Goal: Communication & Community: Answer question/provide support

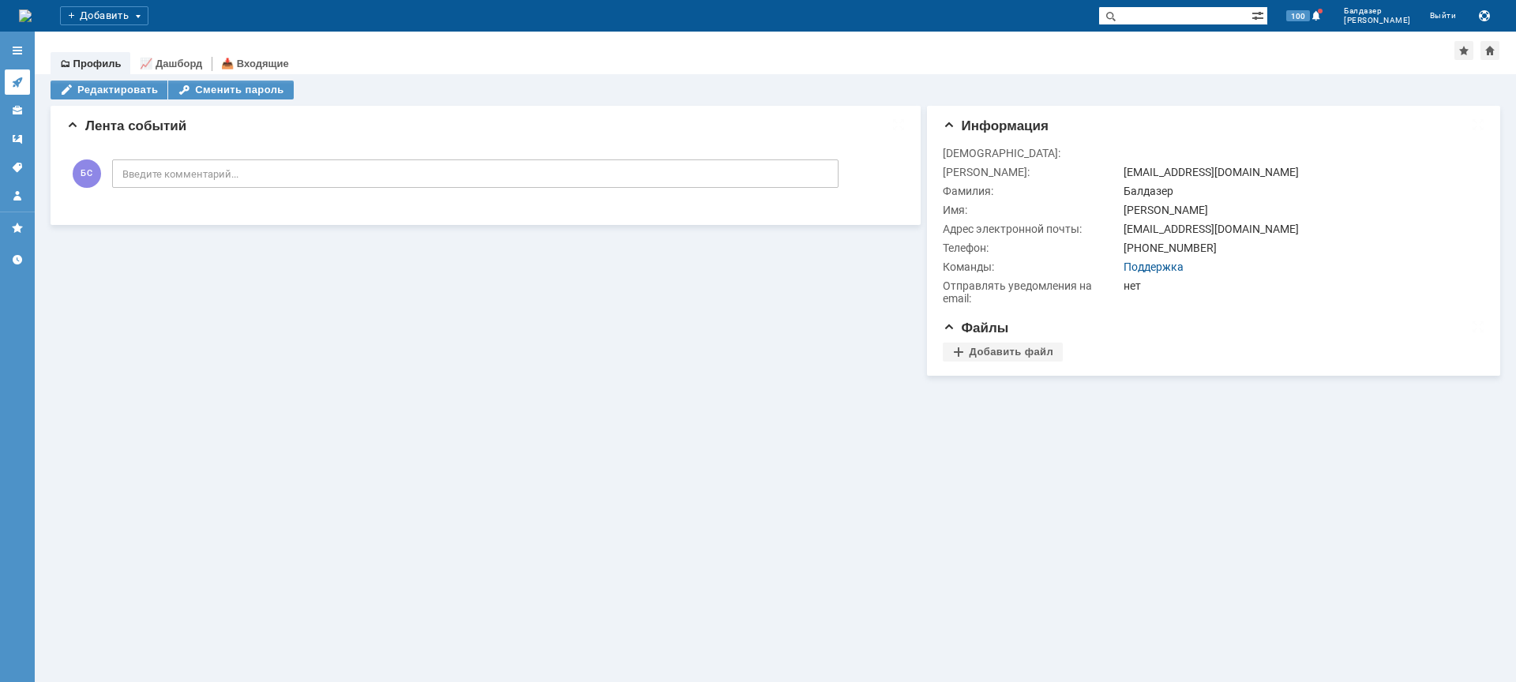
click at [18, 81] on icon at bounding box center [17, 82] width 10 height 10
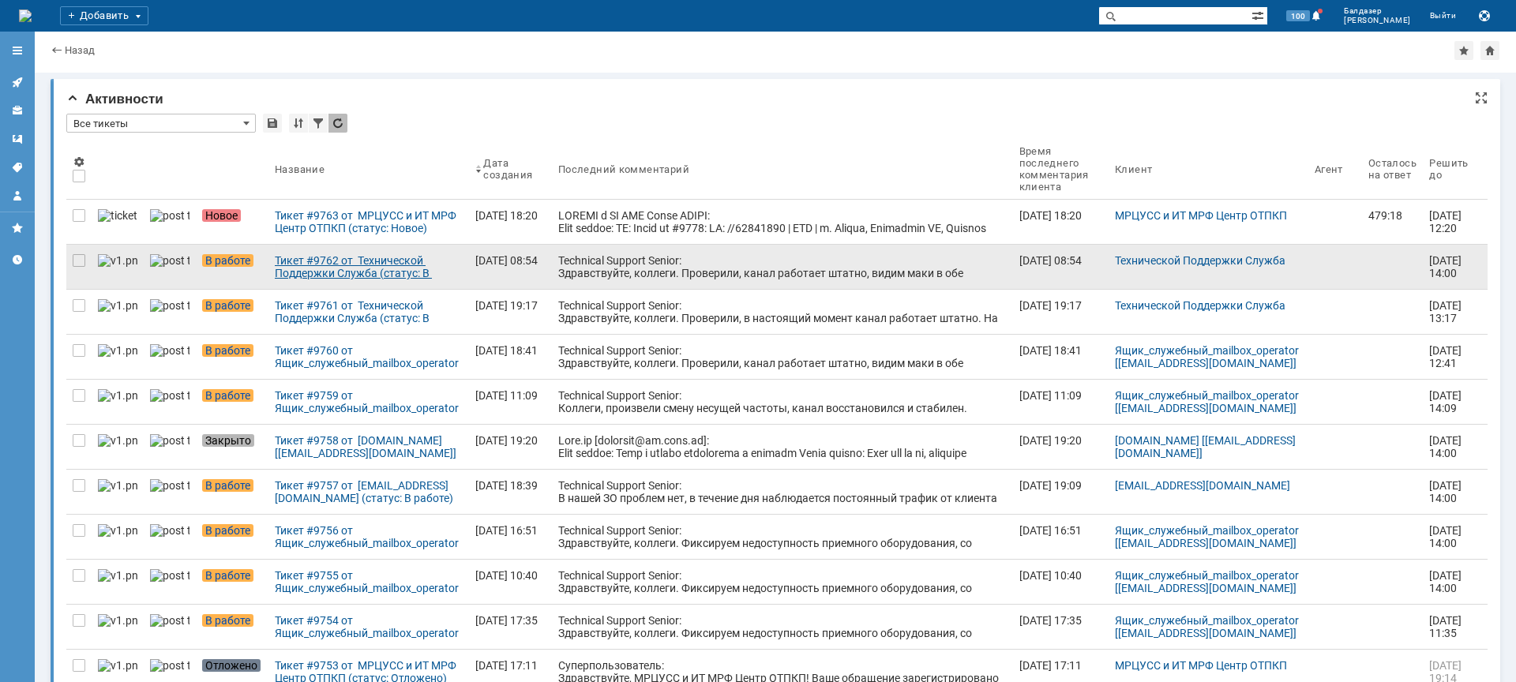
click at [320, 273] on div "Тикет #9762 от Технической Поддержки Служба (статус: В работе)" at bounding box center [369, 266] width 188 height 25
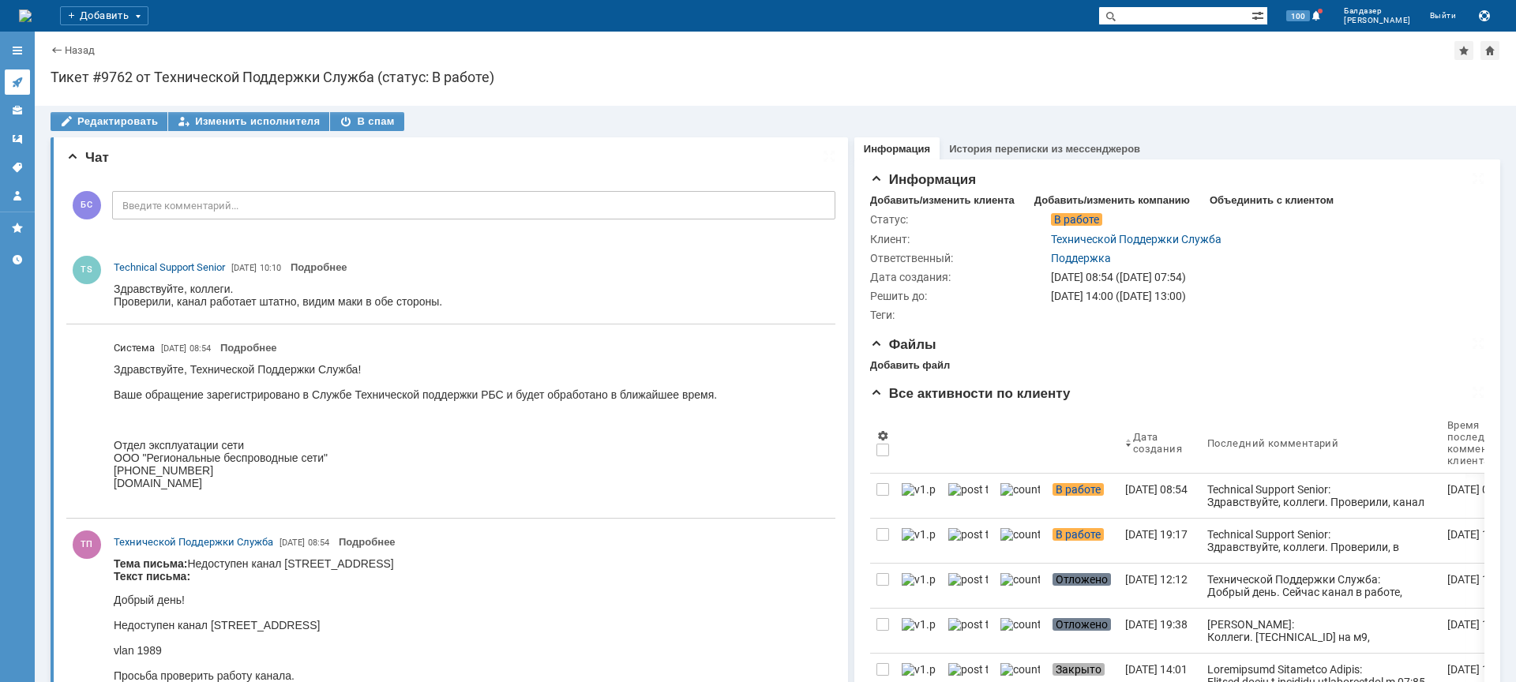
click at [18, 81] on icon at bounding box center [17, 82] width 13 height 13
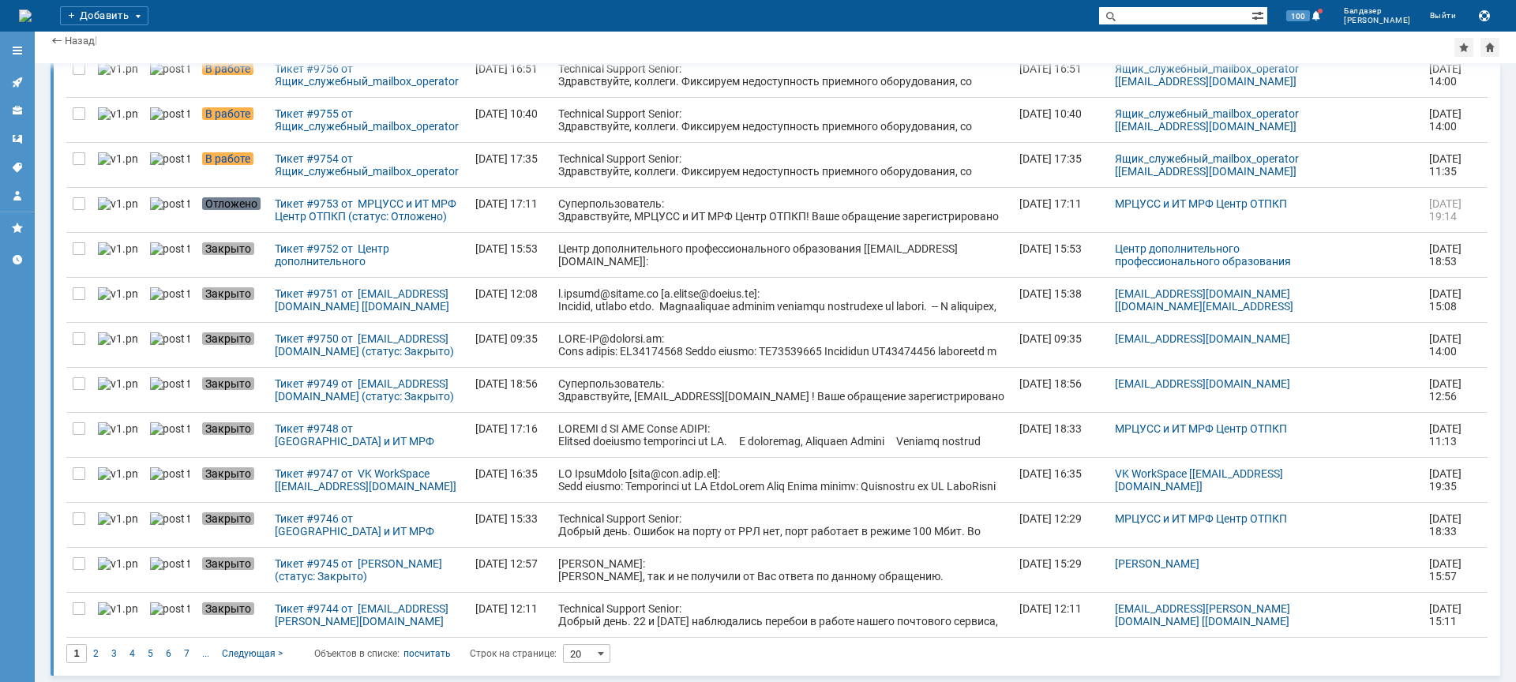
scroll to position [452, 0]
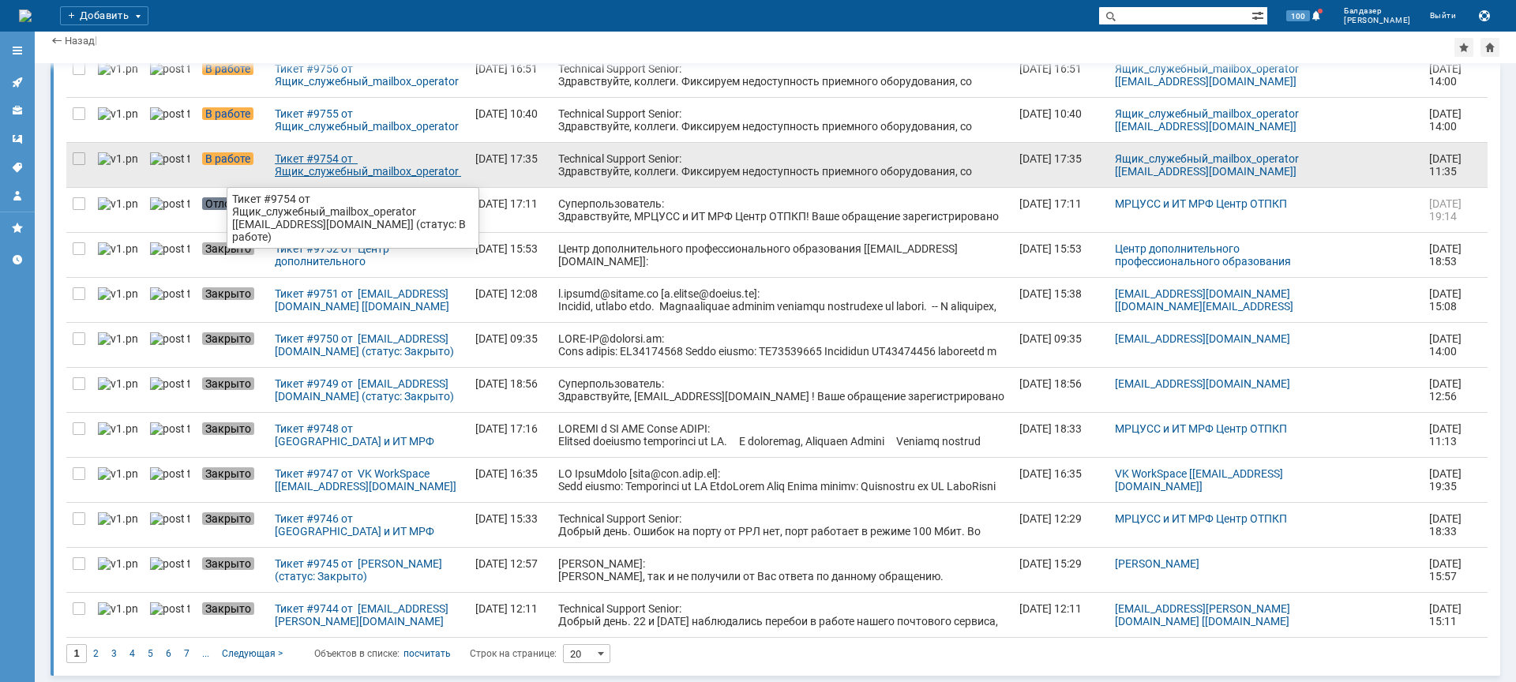
click at [299, 175] on div "Тикет #9754 от Ящик_служебный_mailbox_operator [[EMAIL_ADDRESS][DOMAIN_NAME]] (…" at bounding box center [369, 164] width 188 height 25
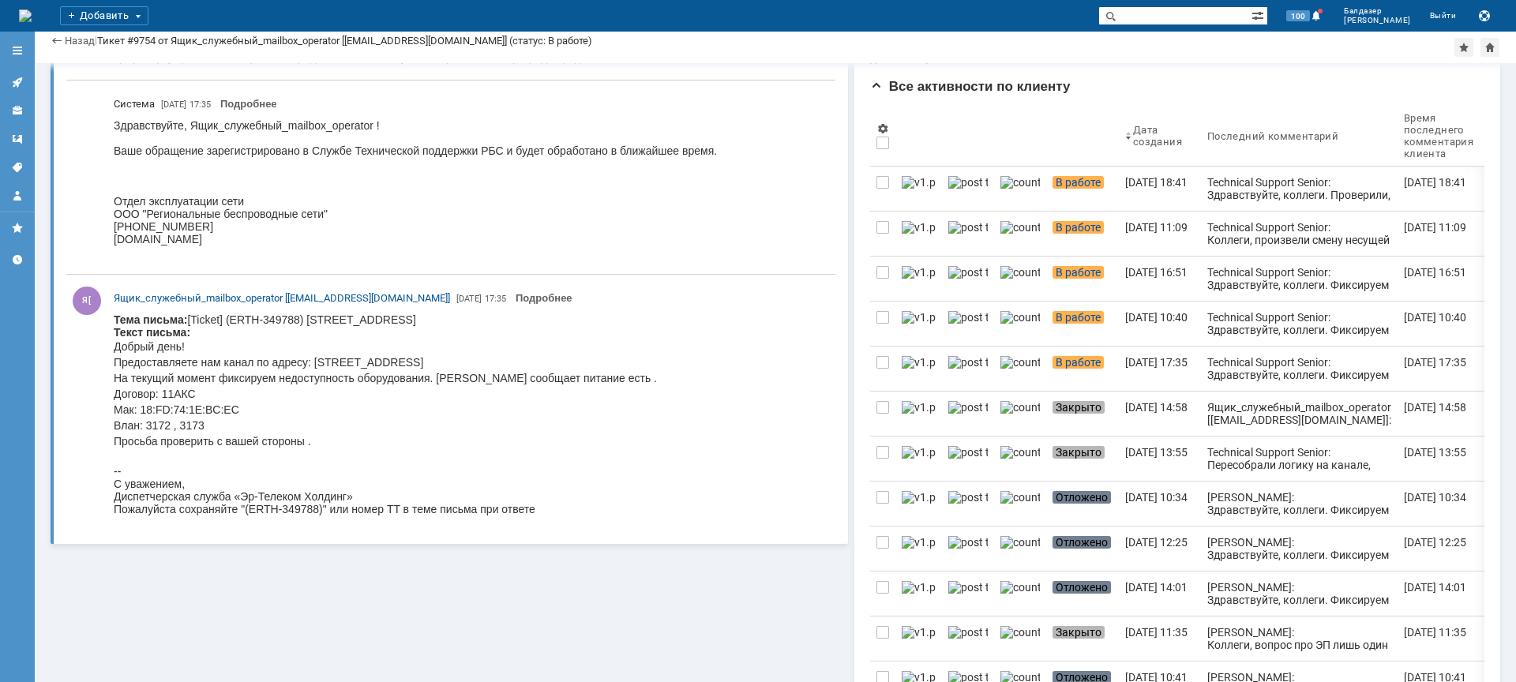
scroll to position [230, 0]
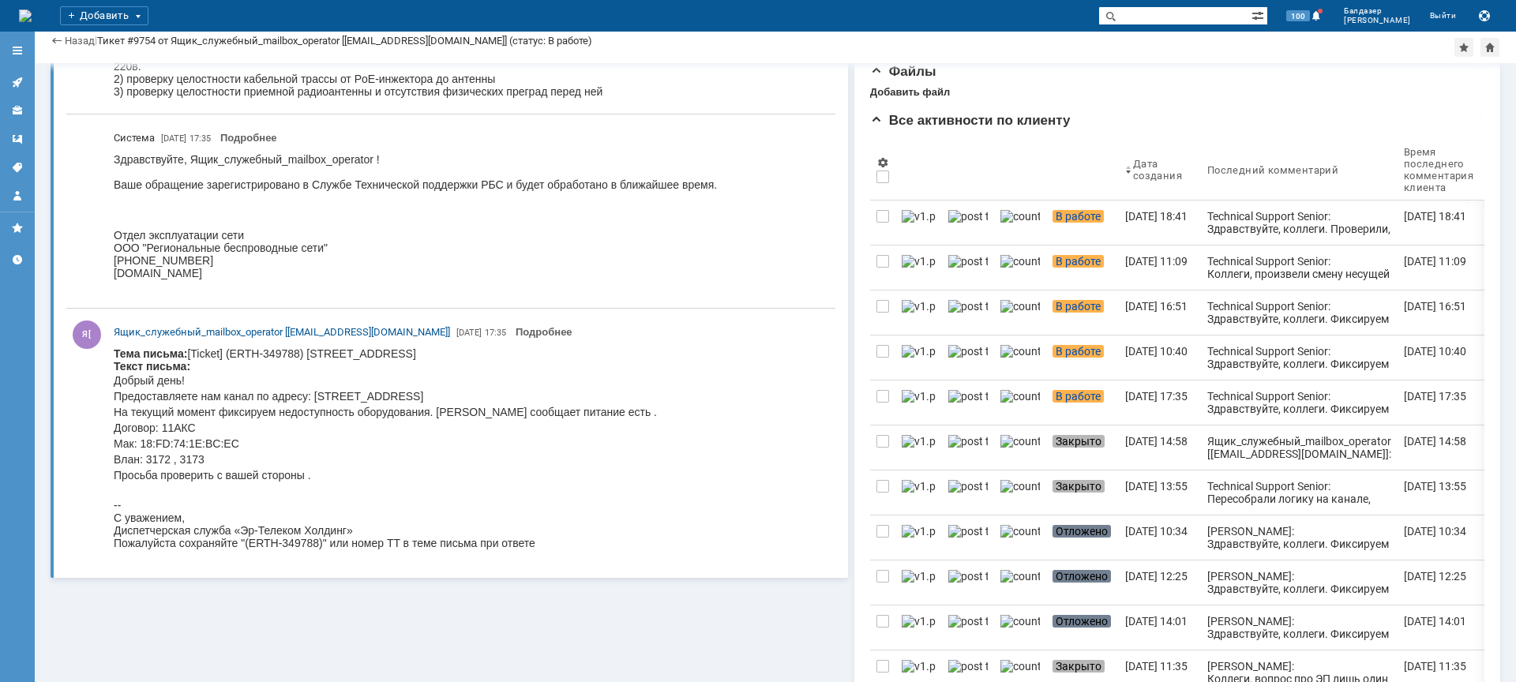
drag, startPoint x: 219, startPoint y: 752, endPoint x: 245, endPoint y: 522, distance: 231.9
drag, startPoint x: 325, startPoint y: 477, endPoint x: 99, endPoint y: 363, distance: 253.5
click at [114, 363] on html "Тема письма: [Ticket] (ERTH-349788) [STREET_ADDRESS] / СО 4120 Текст письма: До…" at bounding box center [471, 448] width 714 height 202
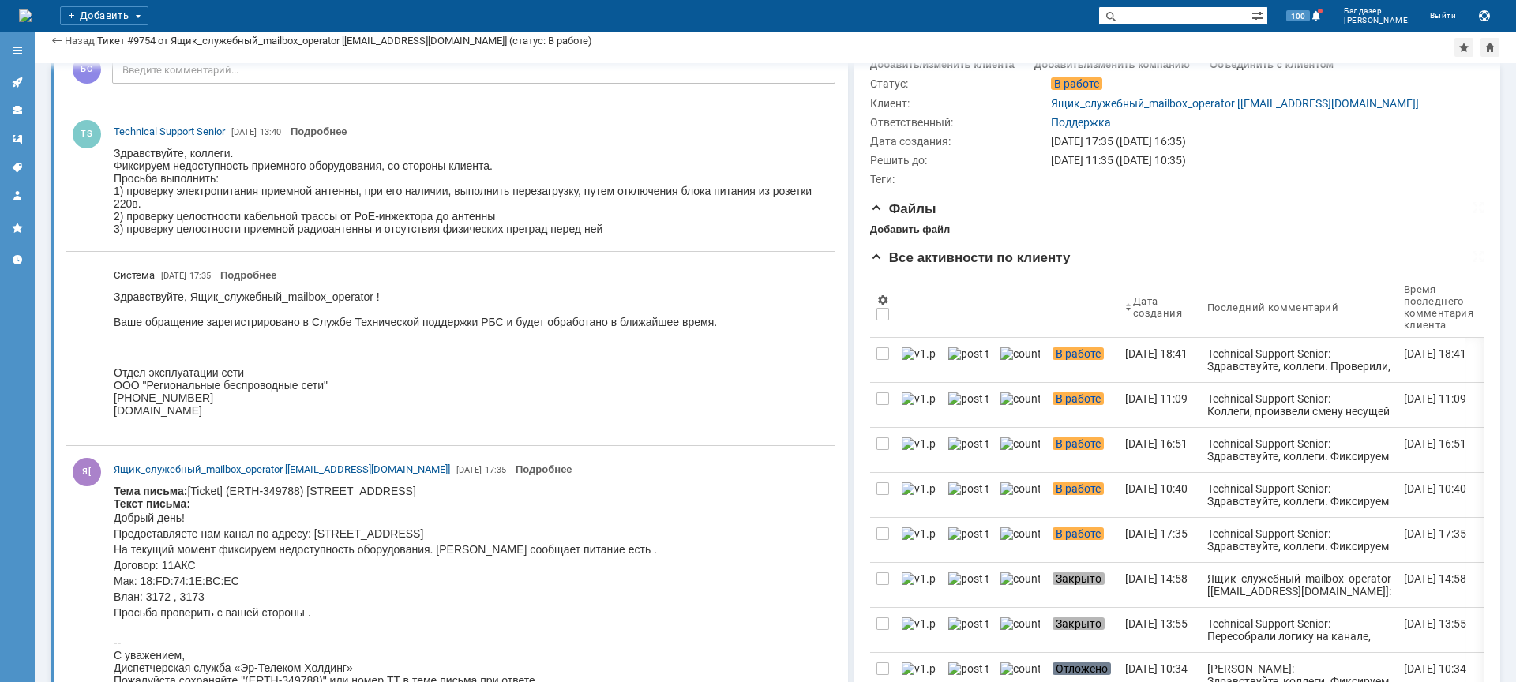
scroll to position [89, 0]
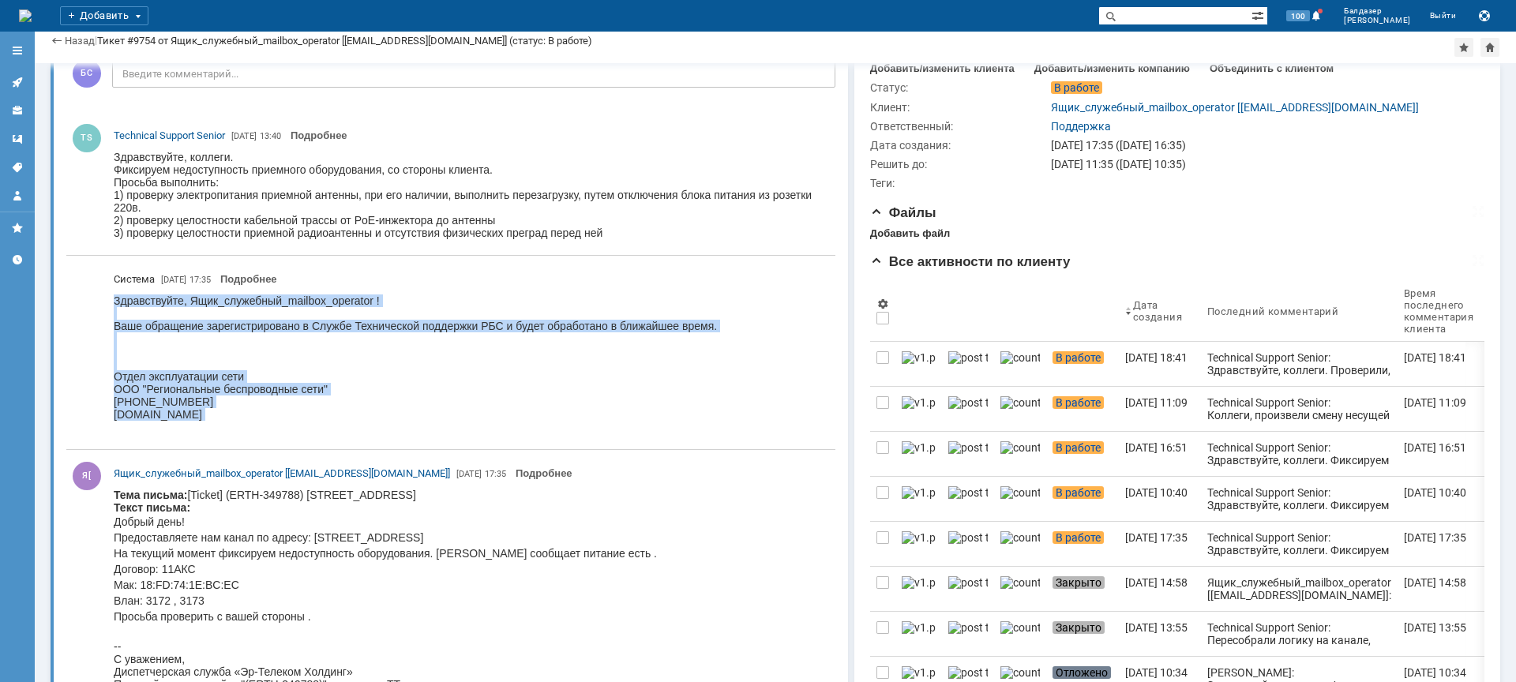
drag, startPoint x: 114, startPoint y: 301, endPoint x: 725, endPoint y: 356, distance: 613.5
click at [725, 356] on html "Здравствуйте, Ящик_служебный_mailbox_operator ! Ваше обращение зарегистрировано…" at bounding box center [471, 363] width 714 height 139
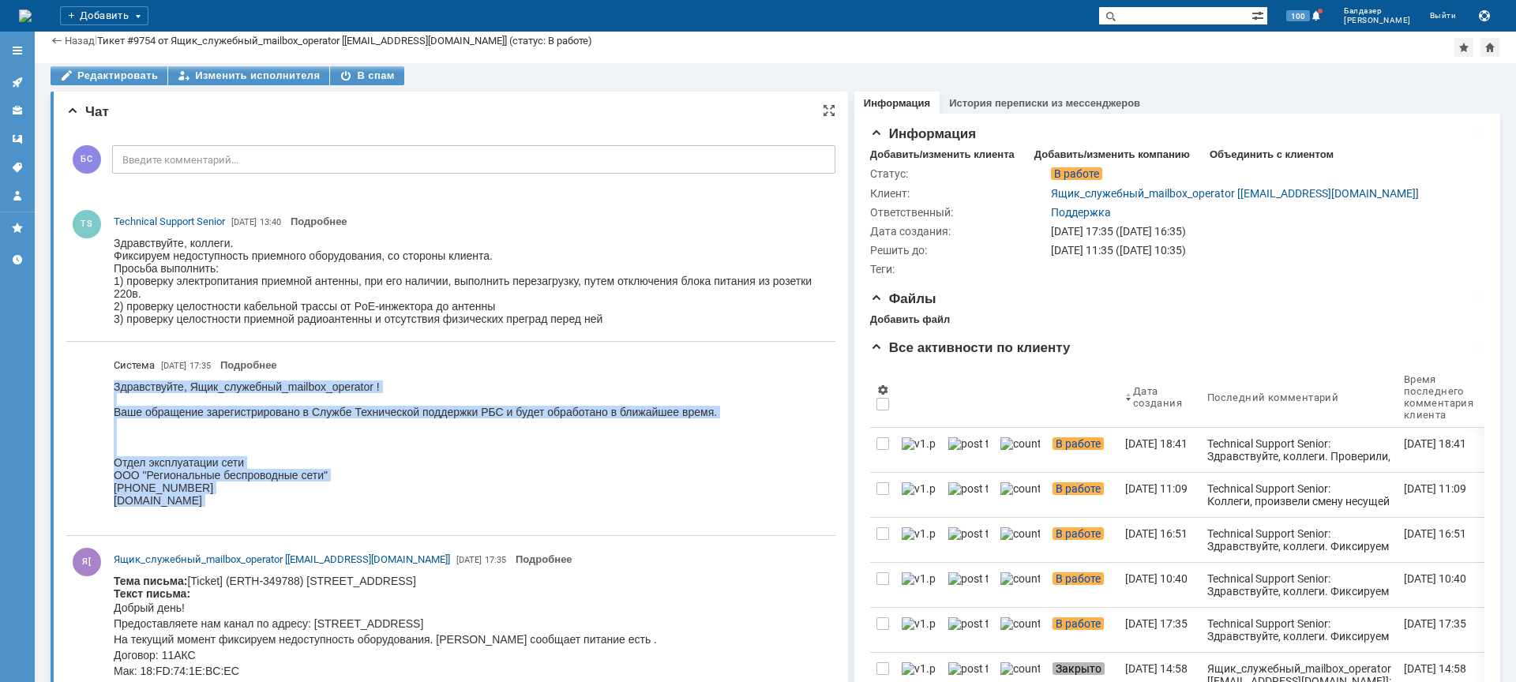
scroll to position [2, 0]
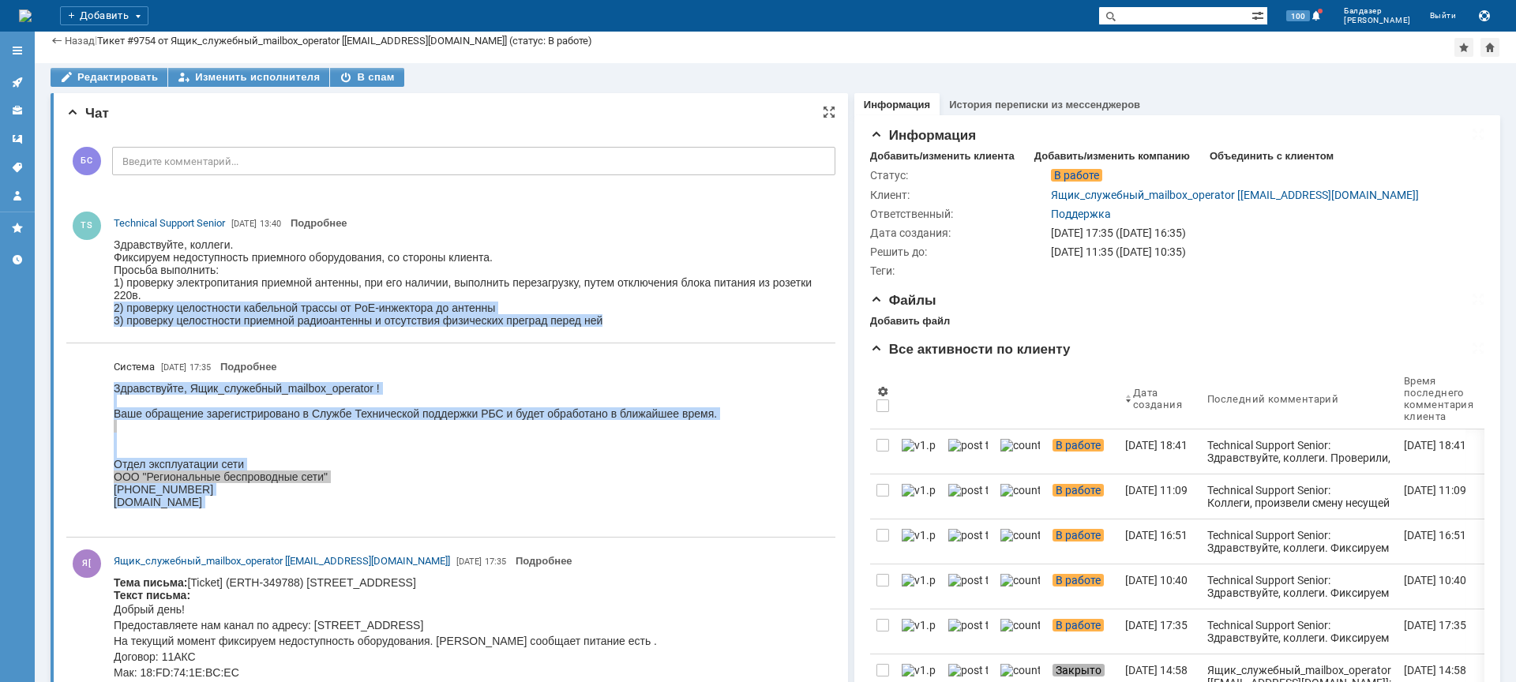
drag, startPoint x: 661, startPoint y: 324, endPoint x: 173, endPoint y: 293, distance: 488.8
click at [173, 293] on div "Здравствуйте, коллеги. Фиксируем недоступность приемного оборудования, со сторо…" at bounding box center [471, 282] width 714 height 88
click at [173, 293] on div "1) проверку электропитания приемной антенны, при его наличии, выполнить перезаг…" at bounding box center [471, 288] width 714 height 25
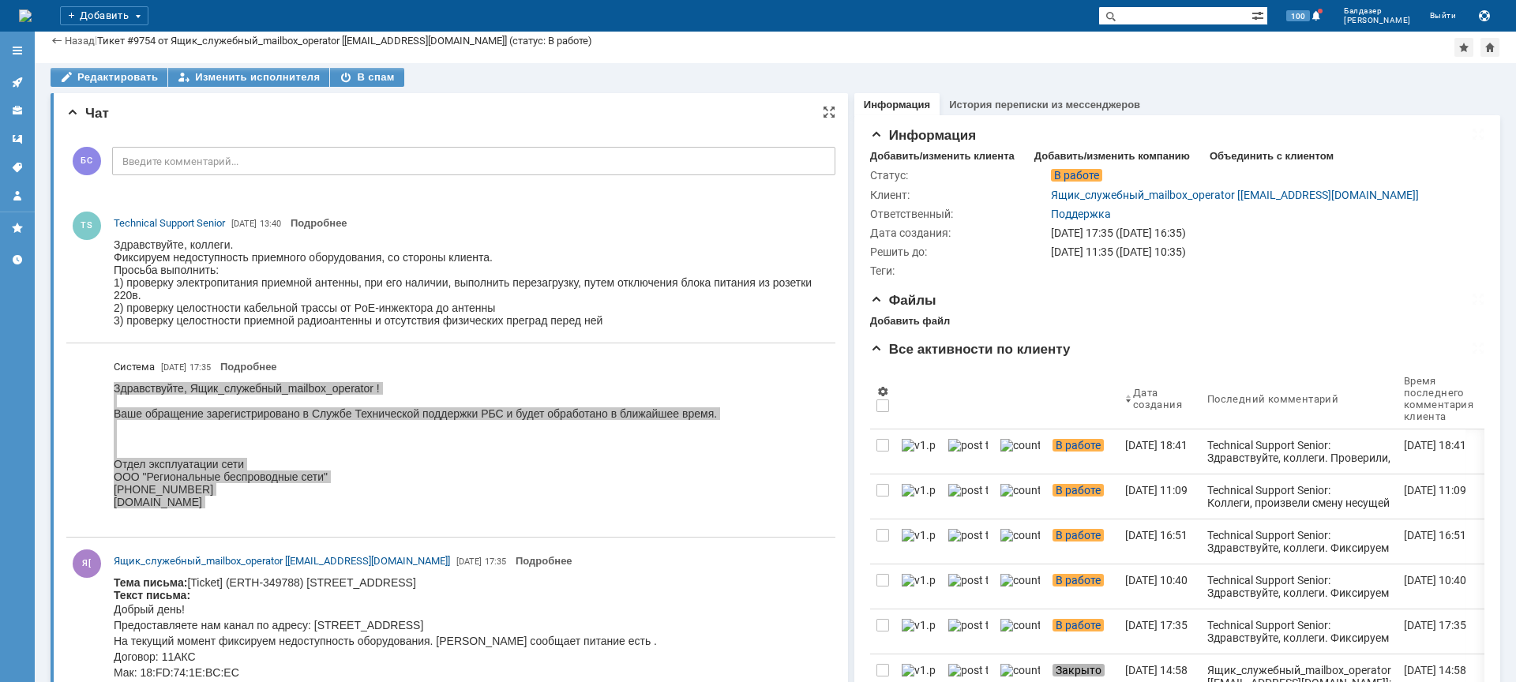
drag, startPoint x: 227, startPoint y: 487, endPoint x: 522, endPoint y: 302, distance: 348.2
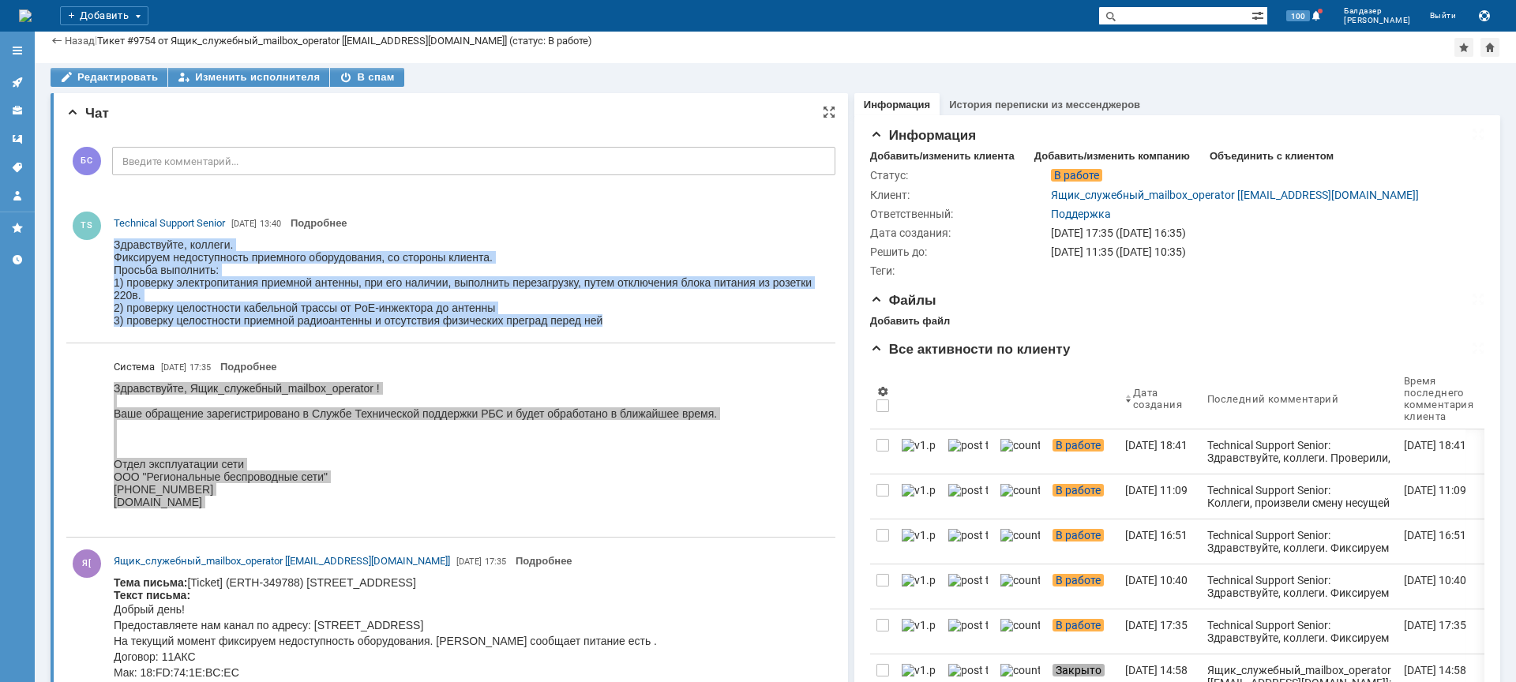
drag, startPoint x: 613, startPoint y: 321, endPoint x: 130, endPoint y: 233, distance: 490.3
click at [130, 238] on html "Здравствуйте, коллеги. Фиксируем недоступность приемного оборудования, со сторо…" at bounding box center [471, 282] width 714 height 88
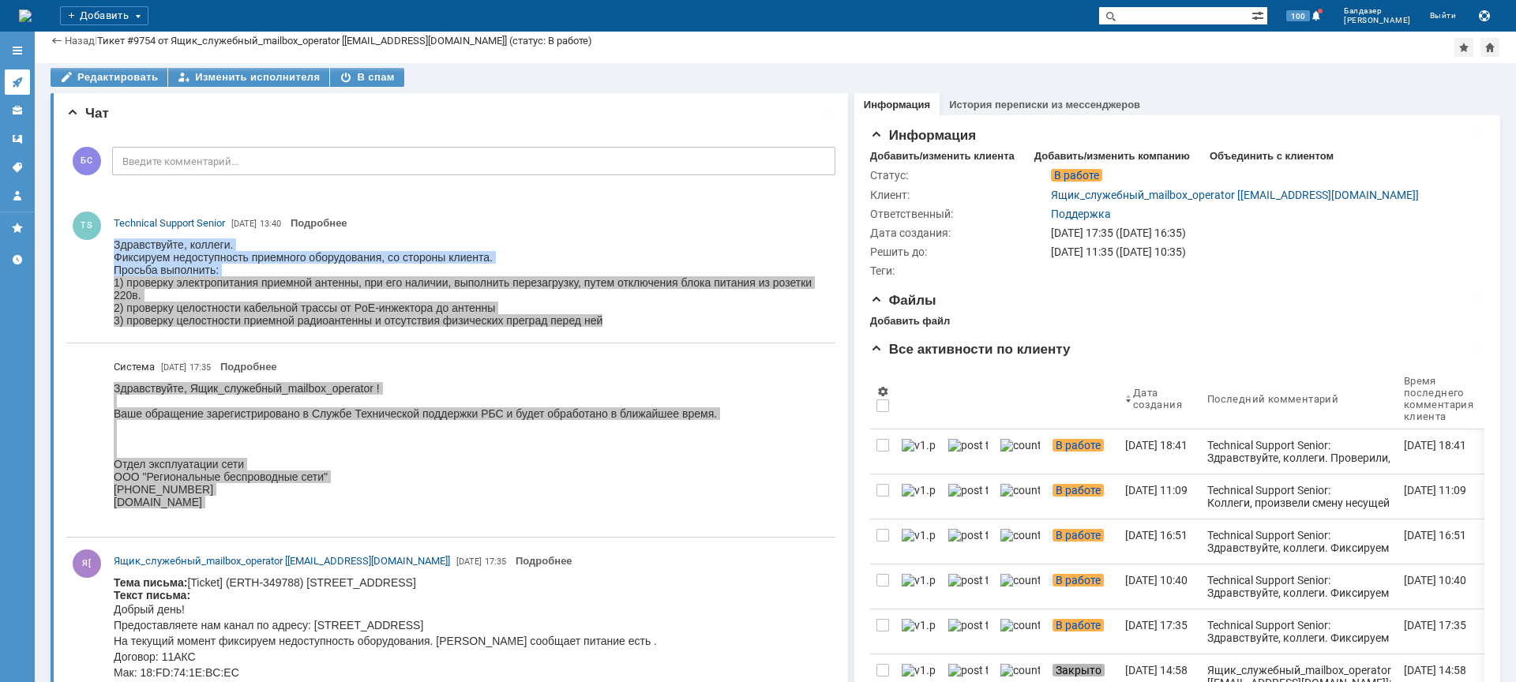
click at [13, 80] on icon at bounding box center [17, 82] width 13 height 13
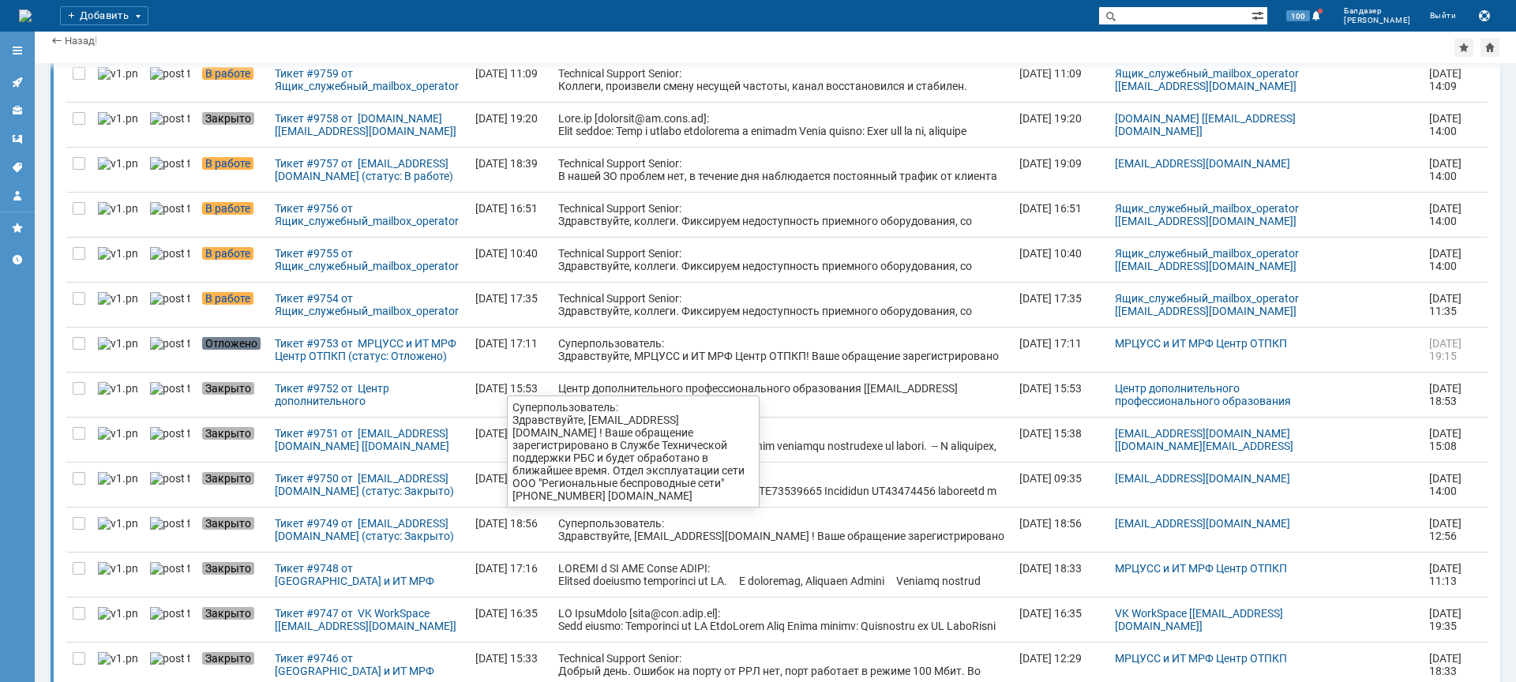
scroll to position [305, 0]
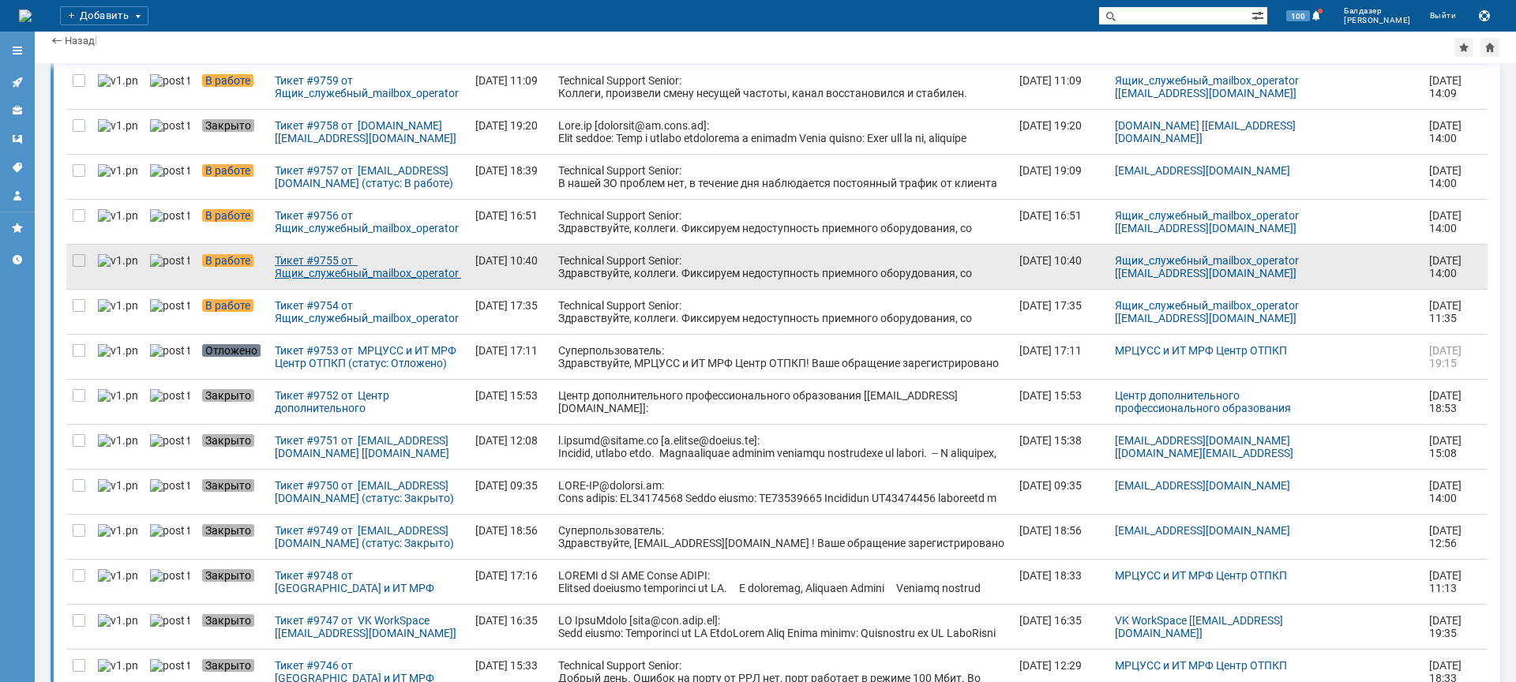
click at [324, 270] on div "Тикет #9755 от Ящик_служебный_mailbox_operator [[EMAIL_ADDRESS][DOMAIN_NAME]] (…" at bounding box center [369, 266] width 188 height 25
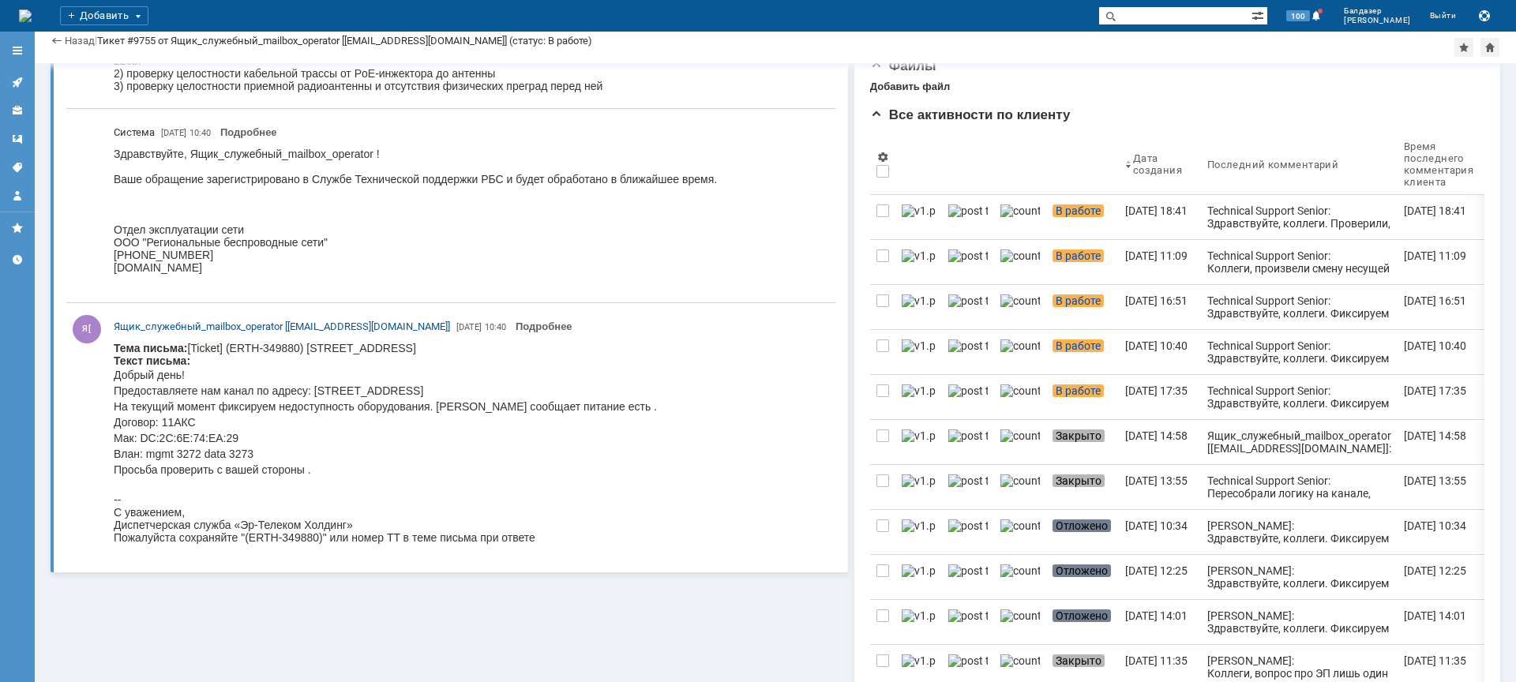
scroll to position [240, 0]
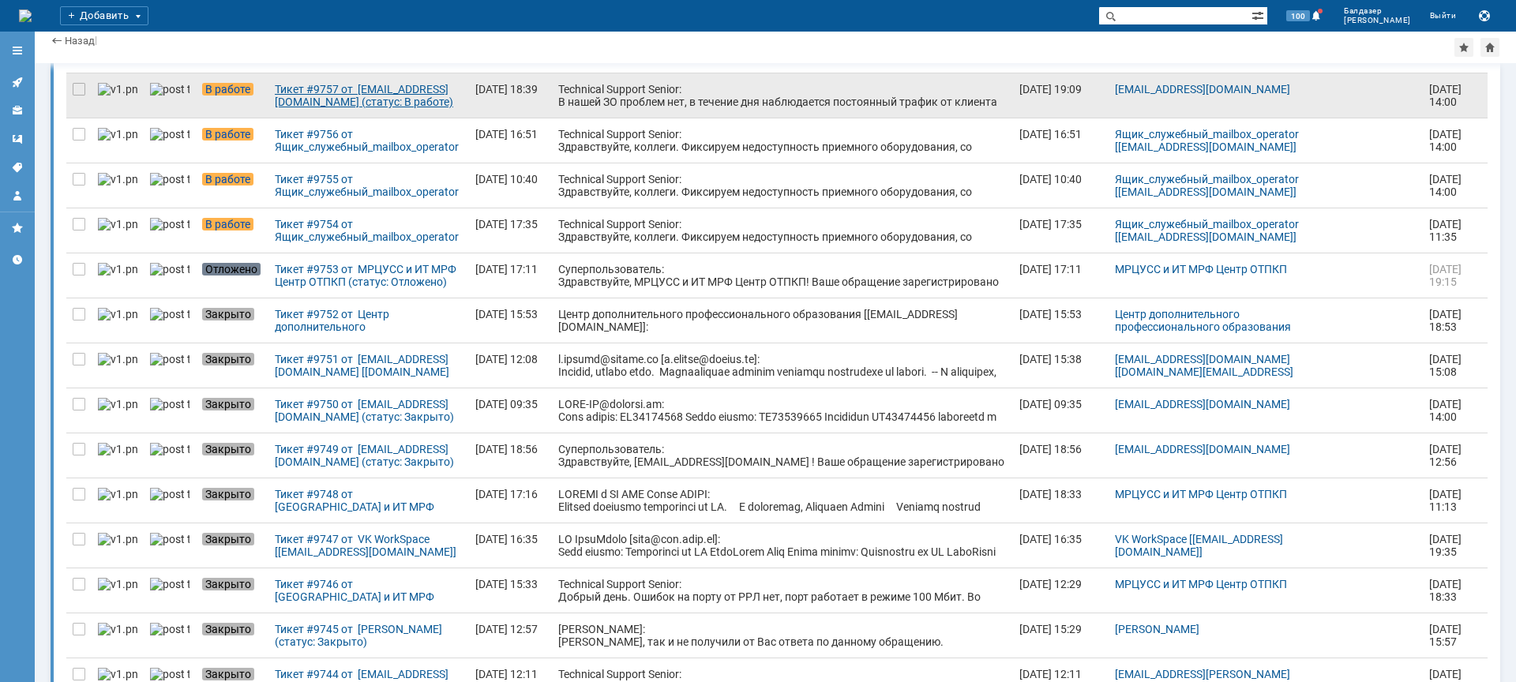
scroll to position [452, 0]
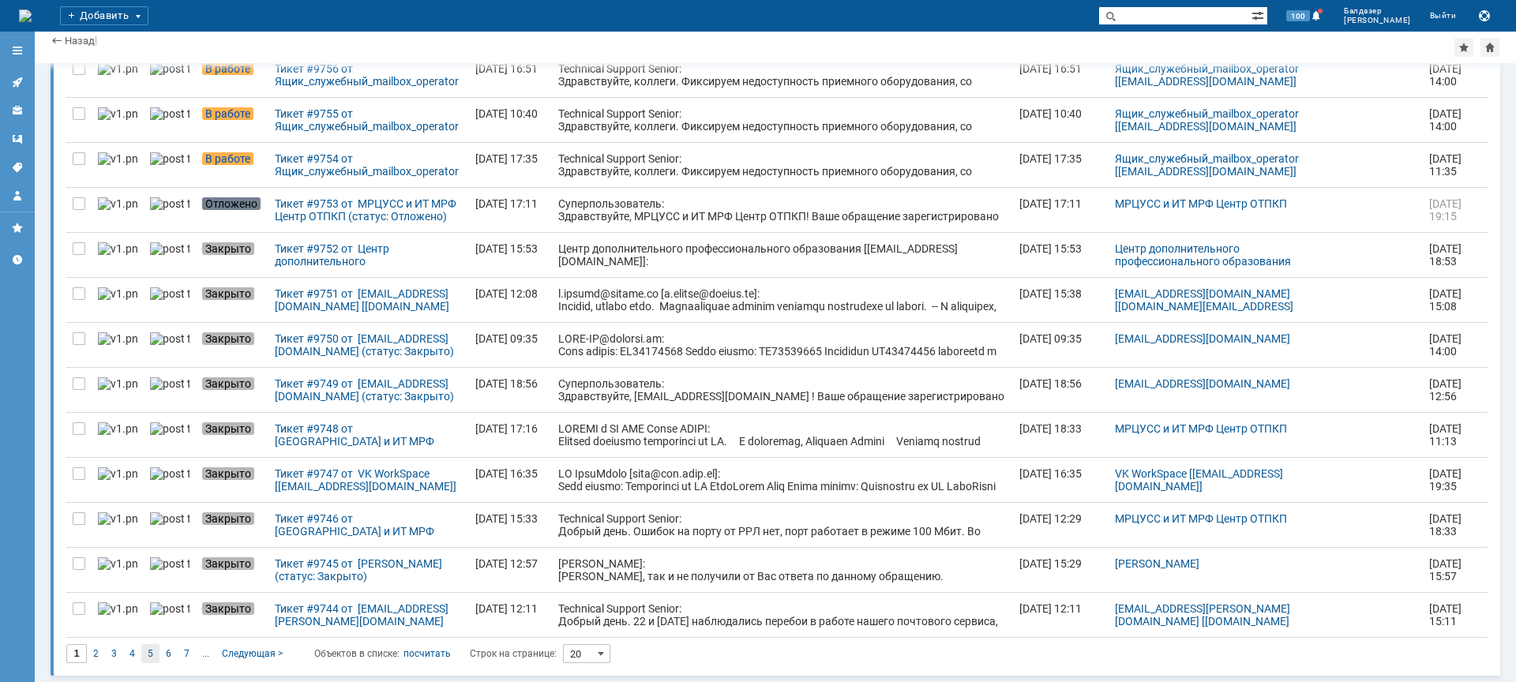
click at [151, 657] on span "5" at bounding box center [151, 653] width 6 height 11
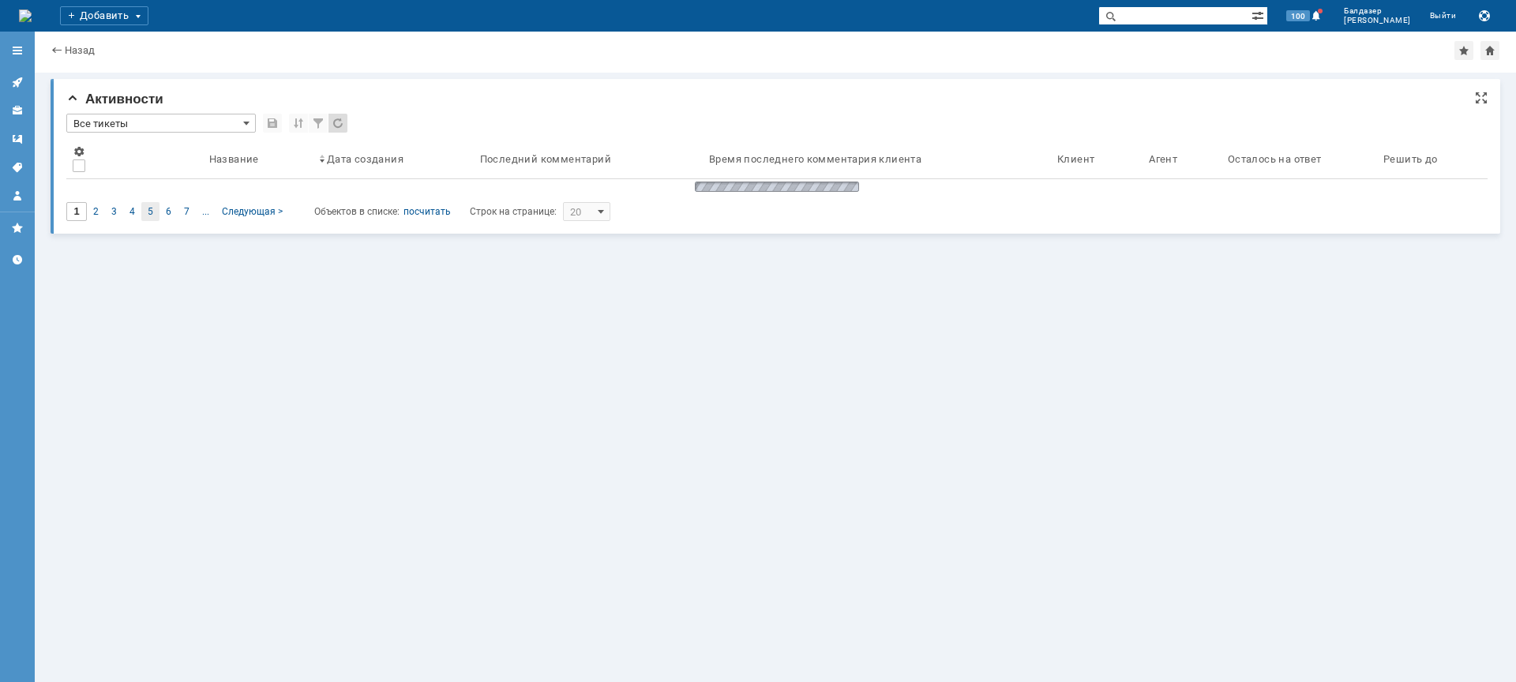
type input "5"
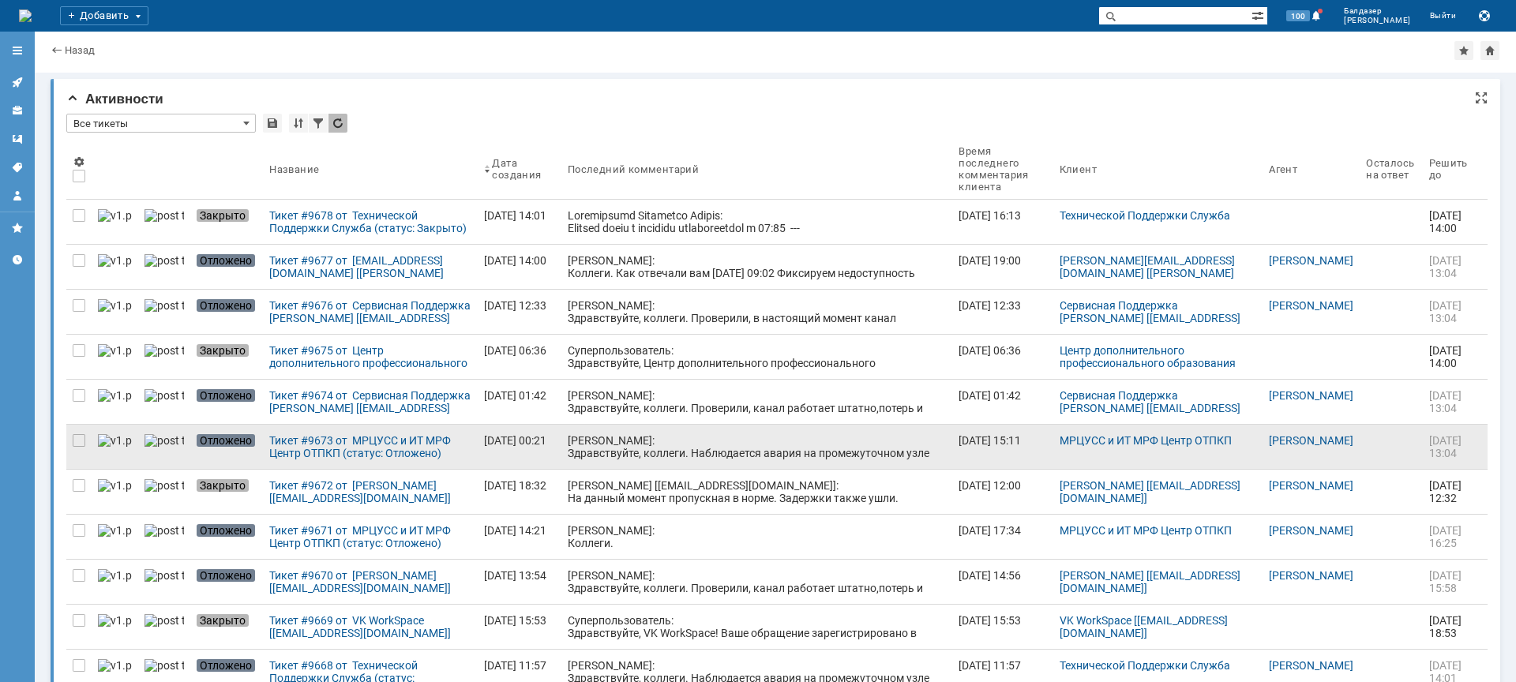
scroll to position [6, 0]
